Goal: Information Seeking & Learning: Learn about a topic

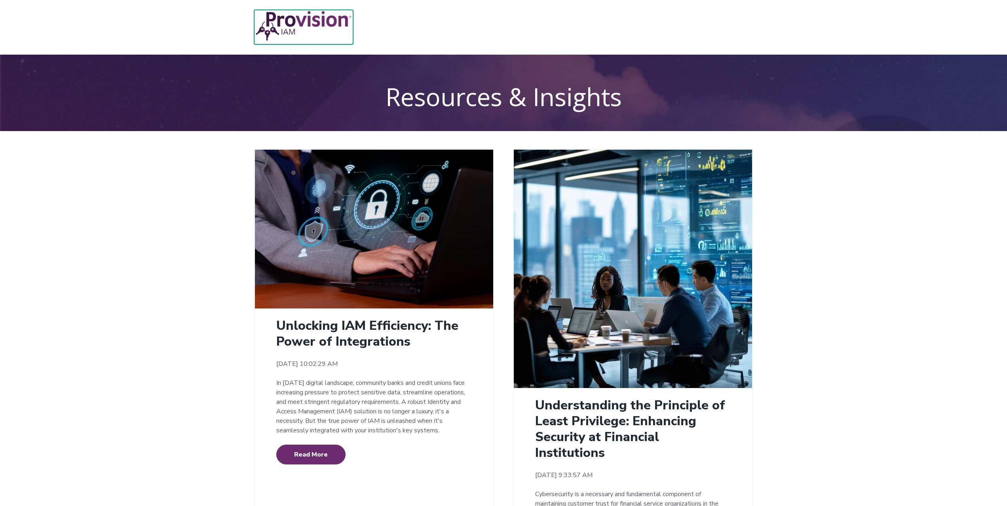
click at [341, 14] on img at bounding box center [303, 26] width 99 height 32
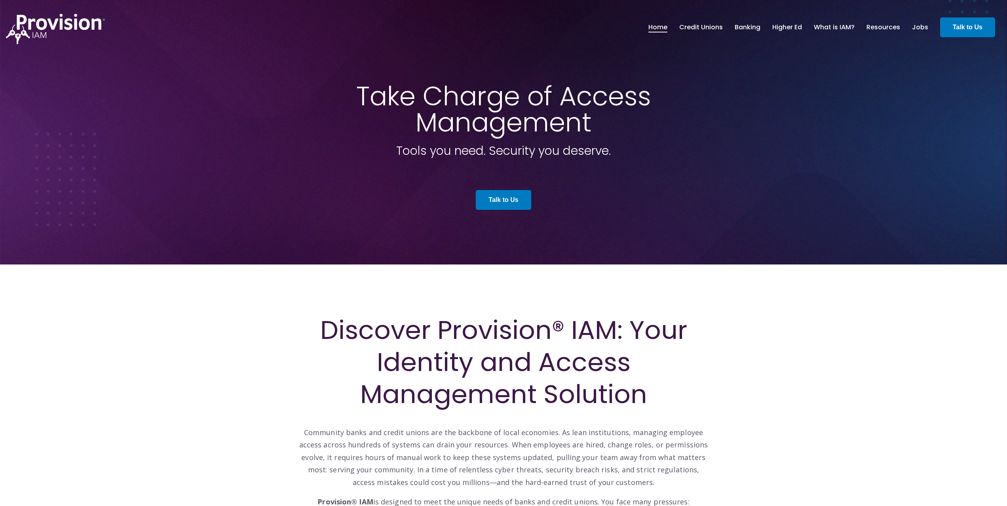
drag, startPoint x: 949, startPoint y: 13, endPoint x: 954, endPoint y: 13, distance: 4.4
click at [949, 13] on div "Home Credit Unions Banking" at bounding box center [503, 27] width 1007 height 34
click at [882, 25] on link "Resources" at bounding box center [883, 27] width 34 height 13
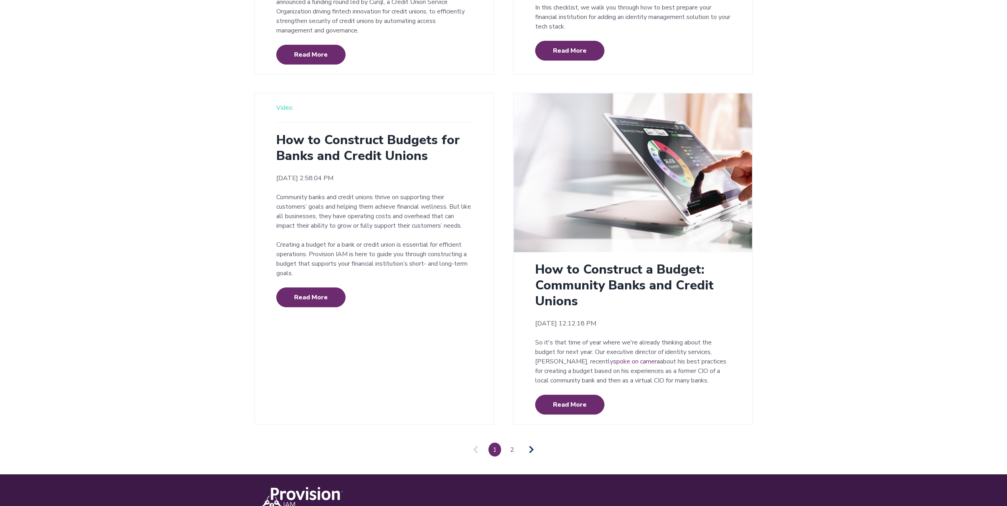
scroll to position [1706, 0]
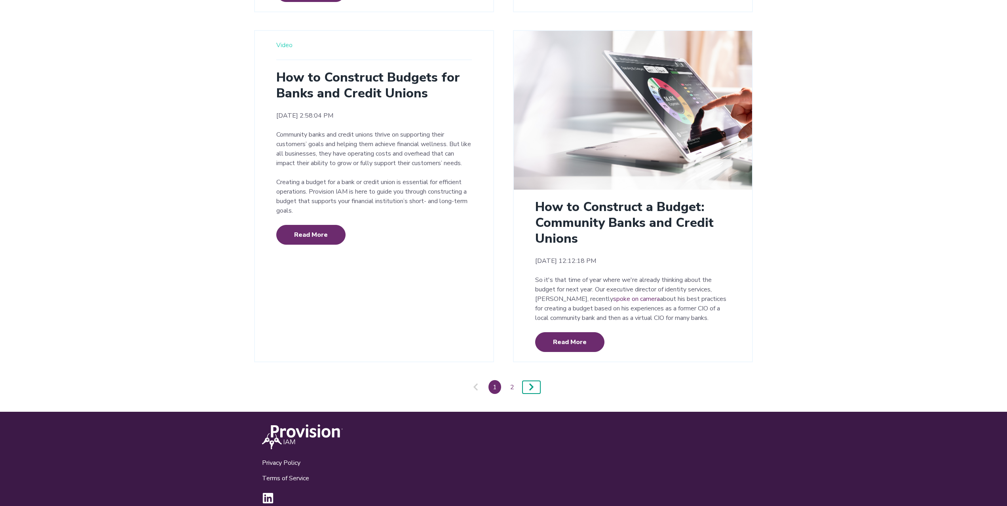
click at [533, 383] on icon "Pagination" at bounding box center [531, 387] width 5 height 8
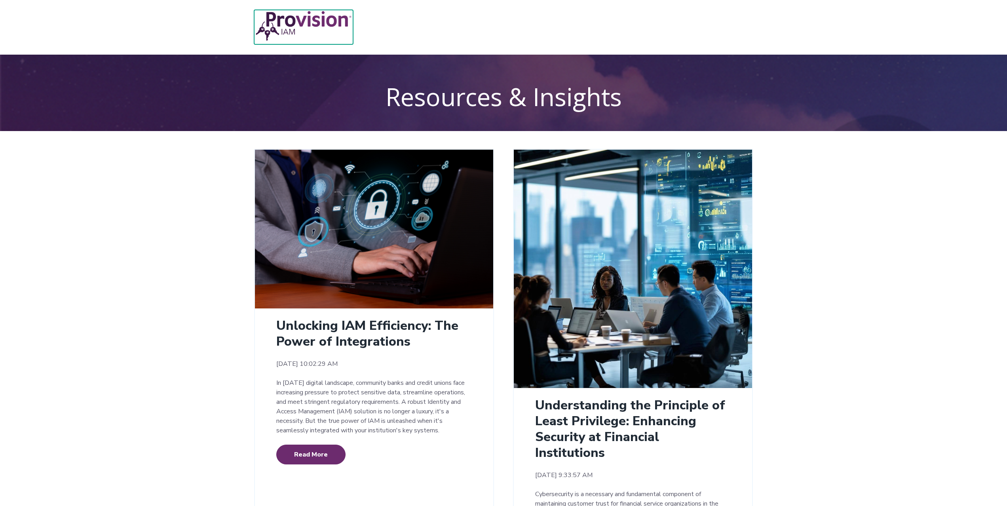
click at [311, 20] on img at bounding box center [303, 26] width 99 height 32
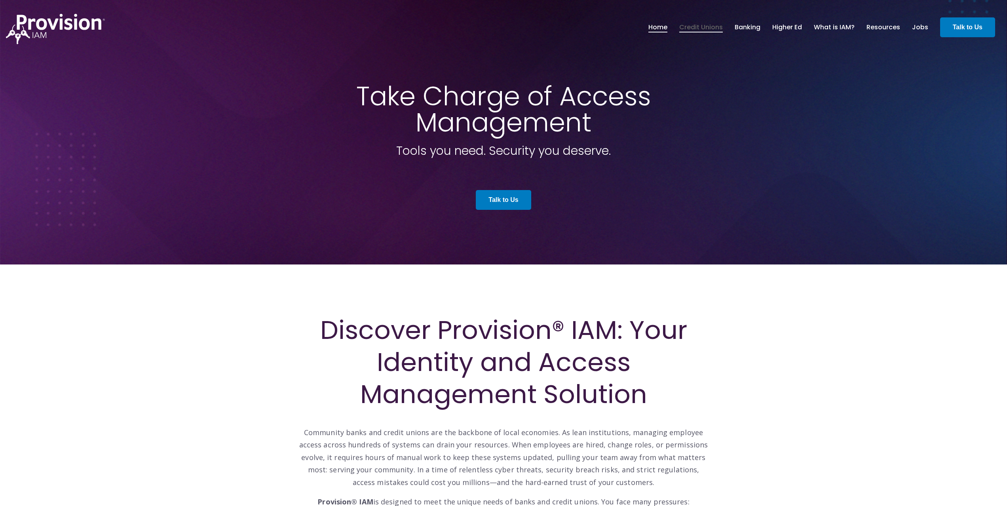
click at [711, 28] on link "Credit Unions" at bounding box center [701, 27] width 44 height 13
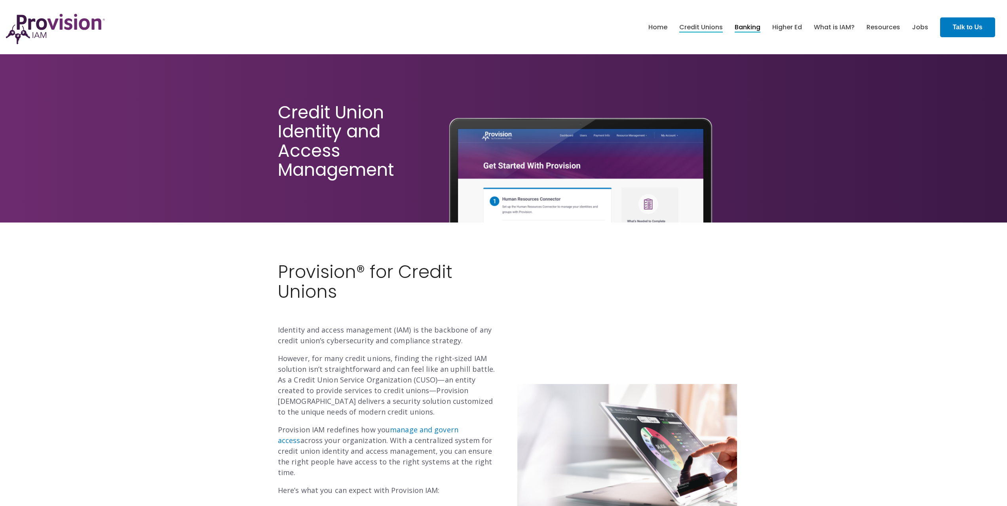
click at [756, 28] on link "Banking" at bounding box center [747, 27] width 26 height 13
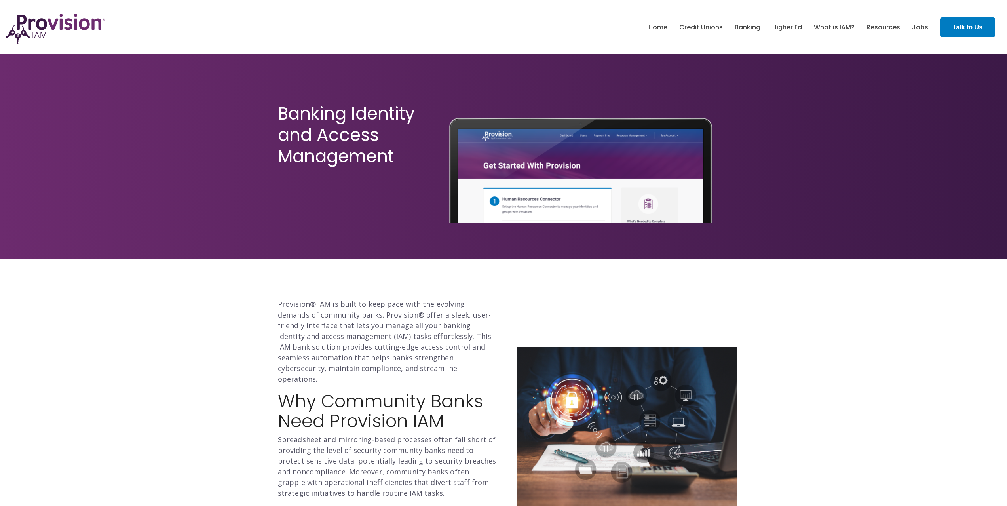
click at [201, 60] on div "Banking Identity and Access Management" at bounding box center [503, 145] width 1007 height 230
